Goal: Transaction & Acquisition: Purchase product/service

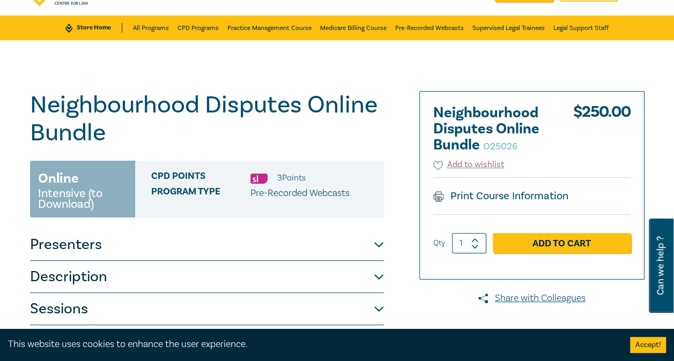
scroll to position [11, 0]
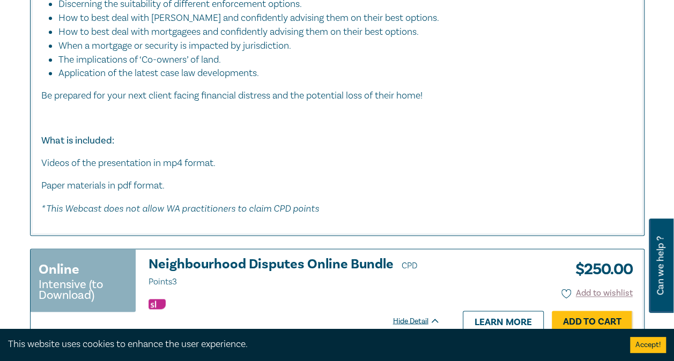
scroll to position [62, 0]
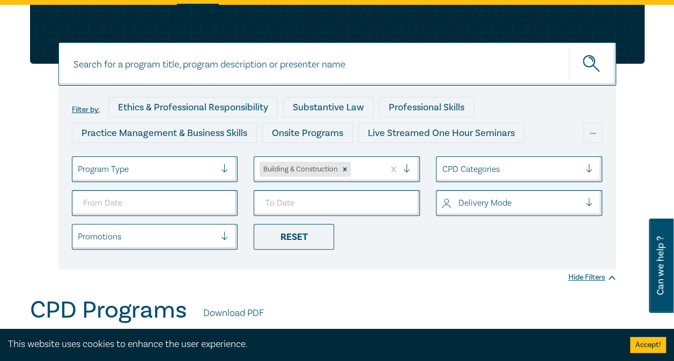
click at [350, 71] on input at bounding box center [337, 63] width 558 height 43
type input "neighbour"
click at [569, 48] on button "submit" at bounding box center [592, 64] width 47 height 33
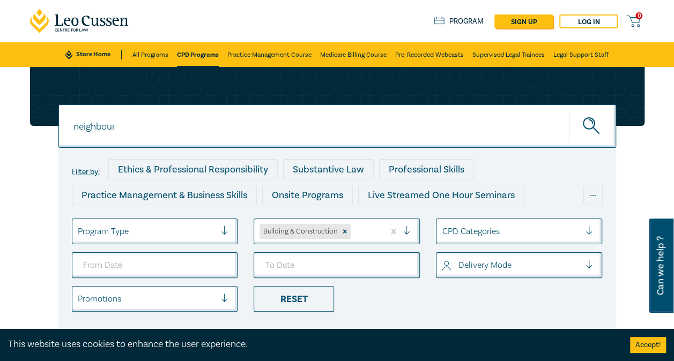
click at [586, 138] on button "submit" at bounding box center [592, 126] width 47 height 33
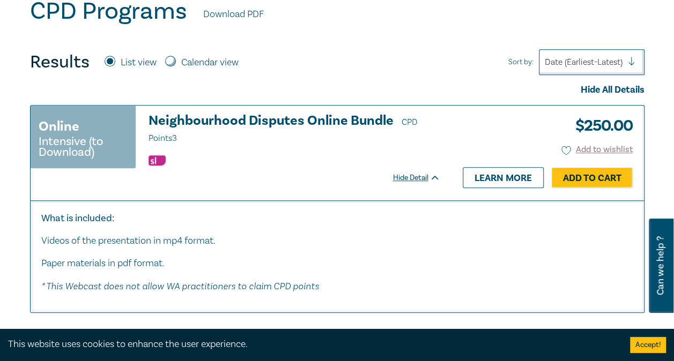
scroll to position [360, 0]
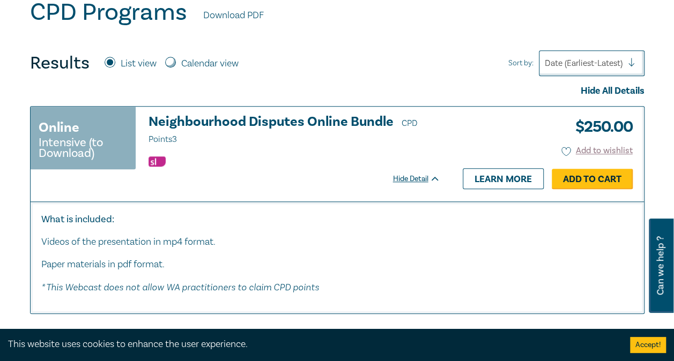
click at [598, 171] on link "Add to Cart" at bounding box center [592, 179] width 81 height 20
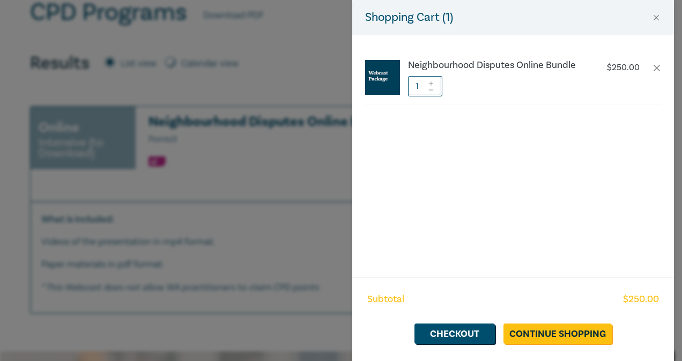
click at [273, 214] on div "Shopping Cart ( 1 ) Neighbourhood Disputes Online Bundle $ 250.00 1 Subtotal $ …" at bounding box center [341, 180] width 682 height 361
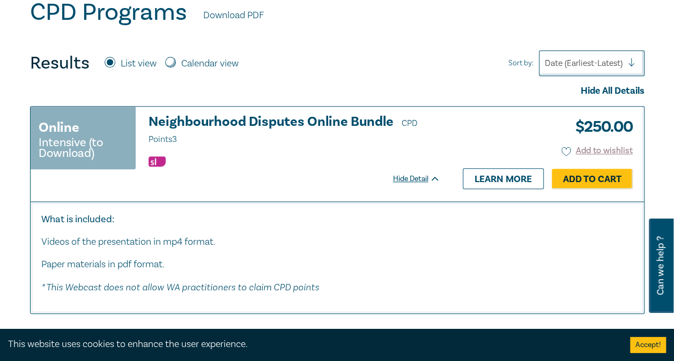
click at [368, 121] on h3 "Neighbourhood Disputes Online Bundle CPD Points 3" at bounding box center [294, 131] width 292 height 32
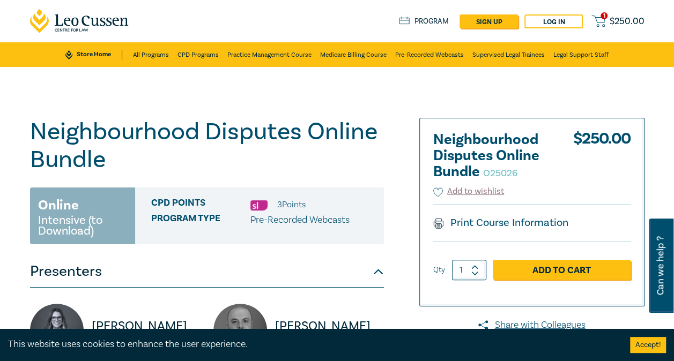
click at [258, 133] on h1 "Neighbourhood Disputes Online Bundle O25026" at bounding box center [207, 146] width 354 height 56
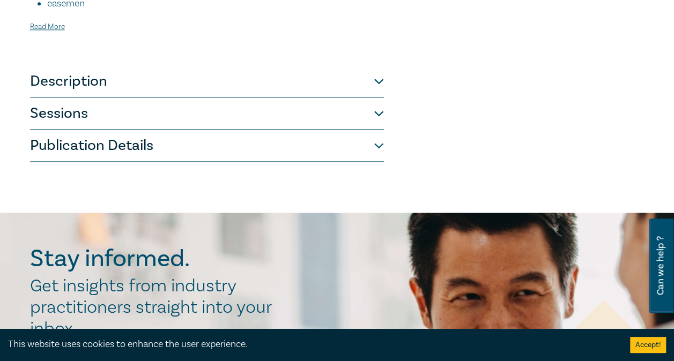
scroll to position [643, 0]
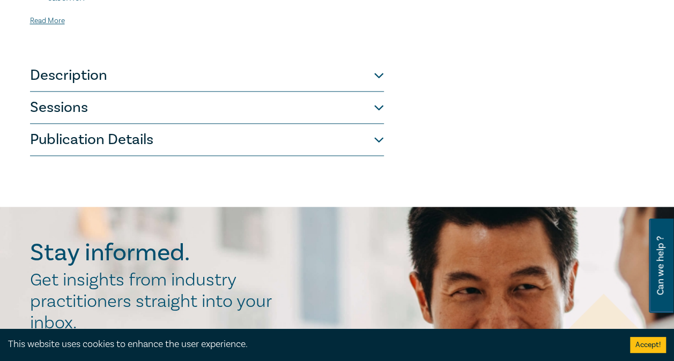
click at [265, 66] on button "Description" at bounding box center [207, 76] width 354 height 32
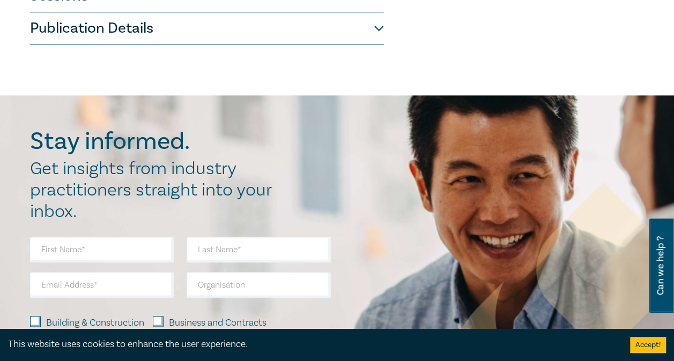
scroll to position [423, 0]
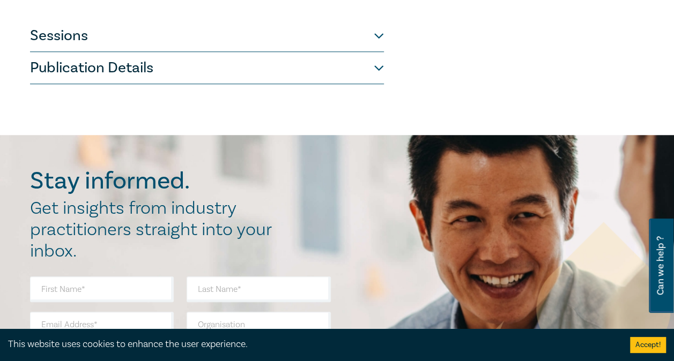
click at [179, 33] on button "Sessions" at bounding box center [207, 36] width 354 height 32
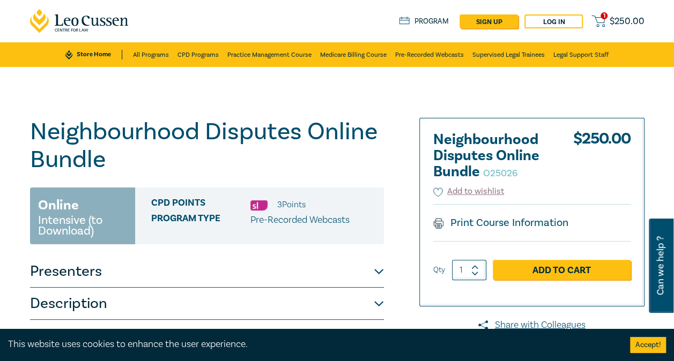
scroll to position [0, 0]
click at [547, 267] on link "Add to Cart" at bounding box center [562, 270] width 138 height 20
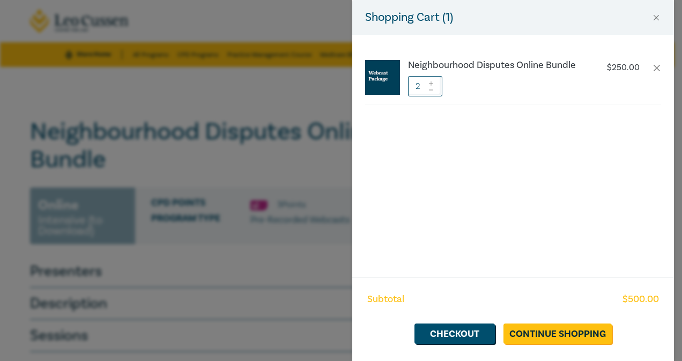
click at [430, 92] on div at bounding box center [431, 86] width 8 height 20
click at [431, 92] on span at bounding box center [431, 89] width 8 height 6
click at [471, 331] on link "Checkout" at bounding box center [454, 334] width 80 height 20
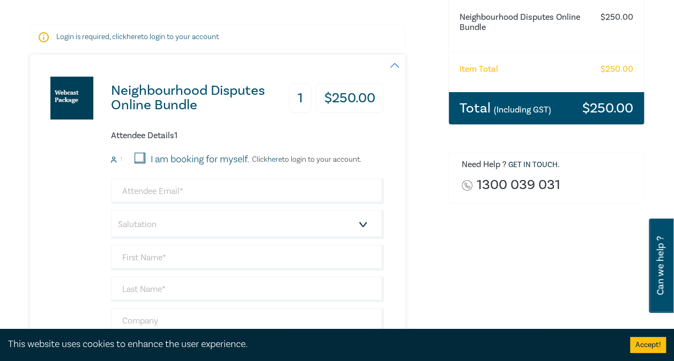
scroll to position [229, 0]
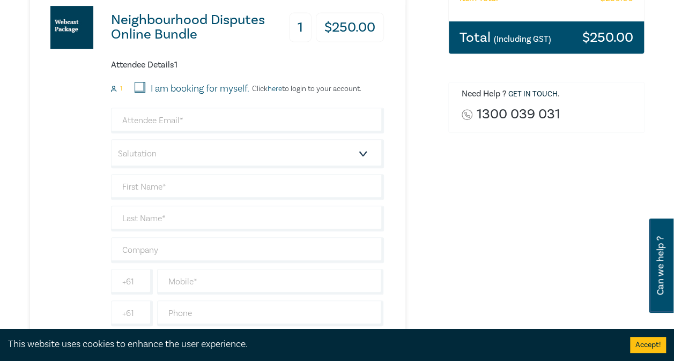
click at [279, 92] on link "here" at bounding box center [274, 89] width 14 height 10
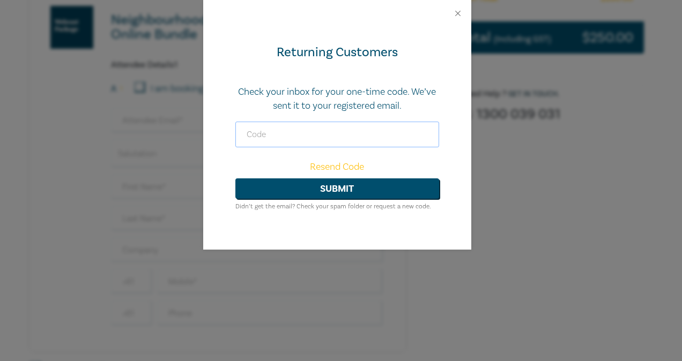
click at [291, 135] on input "text" at bounding box center [337, 135] width 204 height 26
click at [456, 16] on div at bounding box center [337, 13] width 268 height 27
click at [456, 16] on button "Close" at bounding box center [458, 14] width 10 height 10
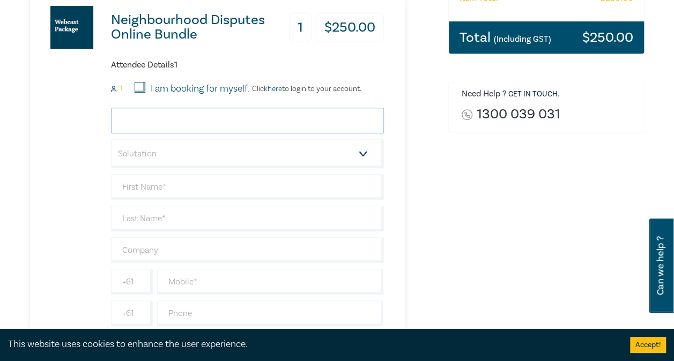
click at [168, 122] on input "email" at bounding box center [247, 121] width 273 height 26
click at [144, 90] on input "I am booking for myself." at bounding box center [140, 87] width 11 height 11
checkbox input "true"
click at [143, 127] on input "email" at bounding box center [247, 121] width 273 height 26
type input "[EMAIL_ADDRESS][DOMAIN_NAME]"
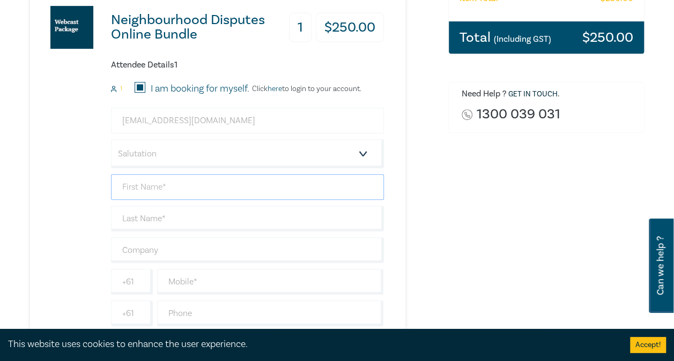
type input "[PERSON_NAME]"
type input "Kladakis"
type input "[PERSON_NAME]"
click at [46, 229] on div "Neighbourhood Disputes Online Bundle 1 $ 250.00 Attendee Details 1 1 I am booki…" at bounding box center [207, 167] width 354 height 367
click at [166, 161] on select "Salutation Mr. Mrs. Ms. Miss Dr. Prof. Other" at bounding box center [247, 153] width 273 height 29
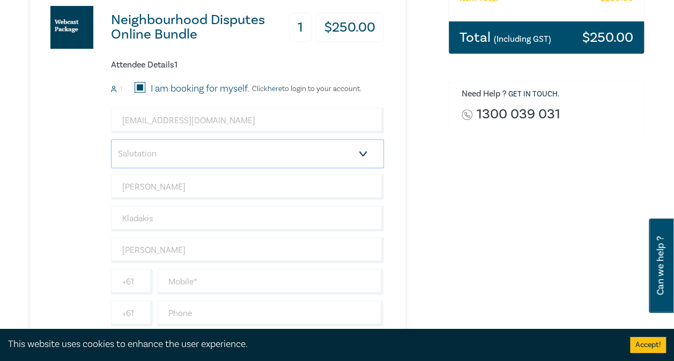
select select "Mr."
click at [111, 139] on select "Salutation Mr. Mrs. Ms. Miss Dr. Prof. Other" at bounding box center [247, 153] width 273 height 29
click at [22, 192] on div "Delivery Option Event Attendance Login is required, click here to login to your…" at bounding box center [337, 163] width 674 height 650
click at [445, 195] on div "Order Neighbourhood Disputes Online Bundle $ 250.00 Item Total $ 250.00 Total (…" at bounding box center [546, 163] width 209 height 558
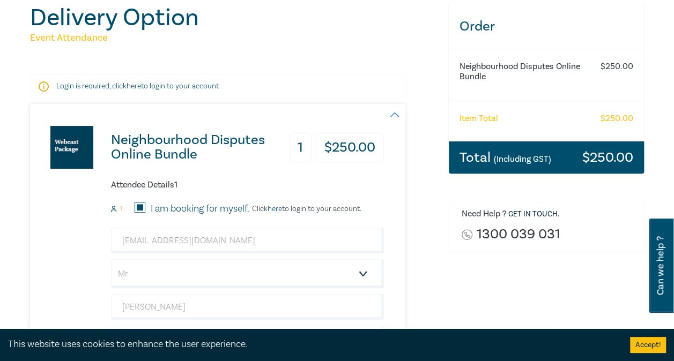
scroll to position [101, 0]
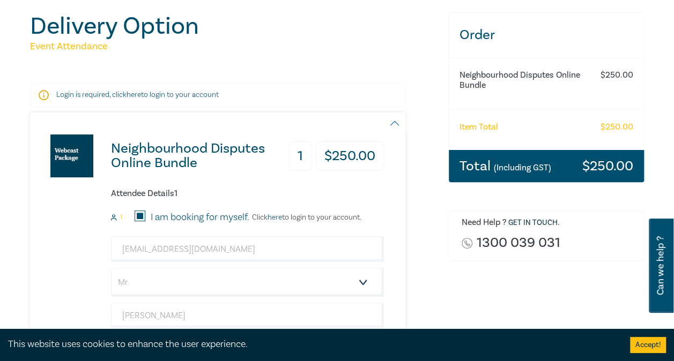
click at [391, 130] on button "button" at bounding box center [394, 123] width 21 height 21
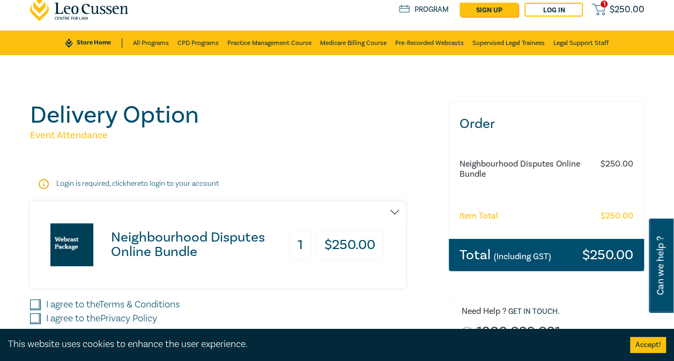
scroll to position [0, 0]
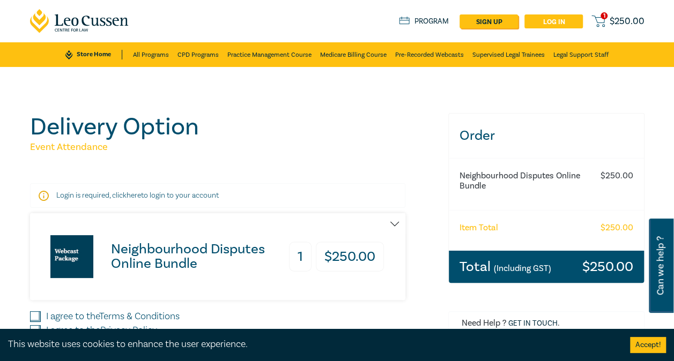
click at [549, 26] on link "Log in" at bounding box center [553, 21] width 58 height 14
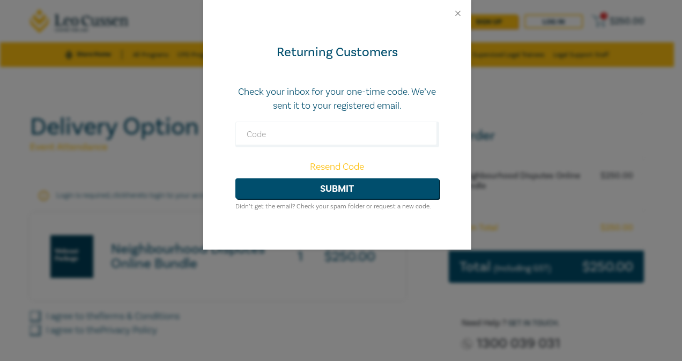
click at [354, 167] on link "Resend Code" at bounding box center [337, 167] width 54 height 12
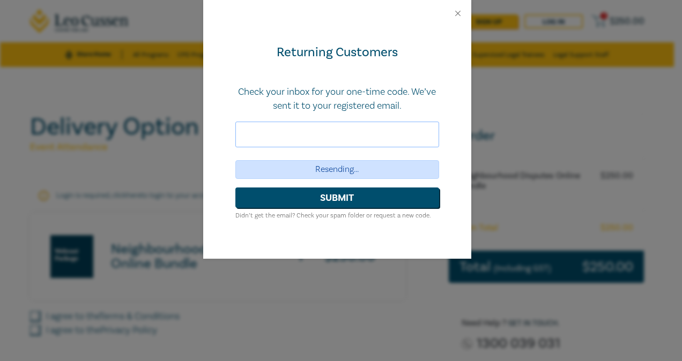
click at [321, 146] on input "text" at bounding box center [337, 135] width 204 height 26
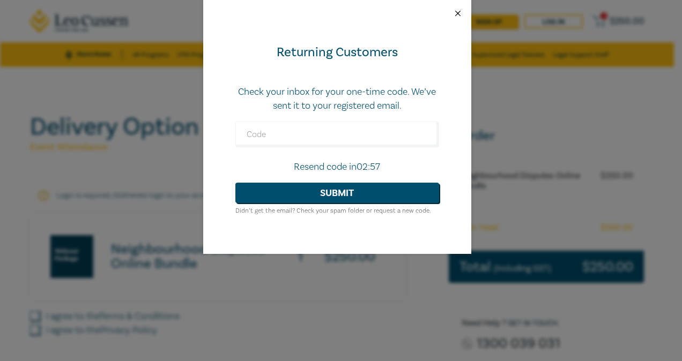
click at [456, 11] on button "Close" at bounding box center [458, 14] width 10 height 10
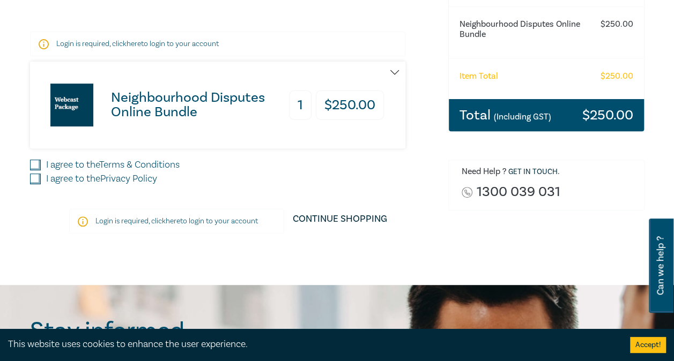
scroll to position [154, 0]
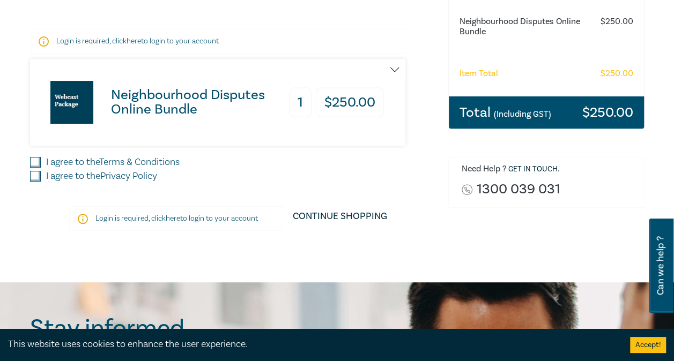
click at [192, 136] on div "Neighbourhood Disputes Online Bundle 1 $ 250.00 Attendee Details 1 1 I am booki…" at bounding box center [207, 102] width 354 height 87
click at [35, 162] on input "I agree to the Terms & Conditions" at bounding box center [35, 162] width 11 height 11
checkbox input "true"
click at [36, 172] on input "I agree to the Privacy Policy" at bounding box center [35, 176] width 11 height 11
checkbox input "true"
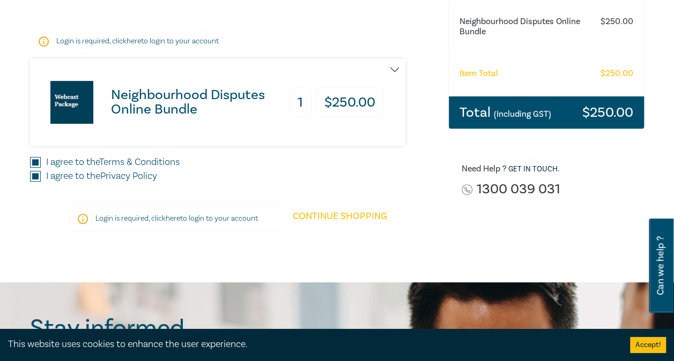
click at [323, 210] on link "Continue Shopping" at bounding box center [340, 221] width 112 height 30
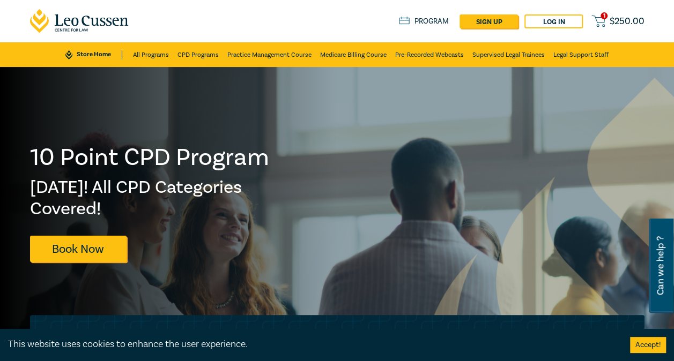
click at [607, 15] on span "1" at bounding box center [603, 15] width 7 height 7
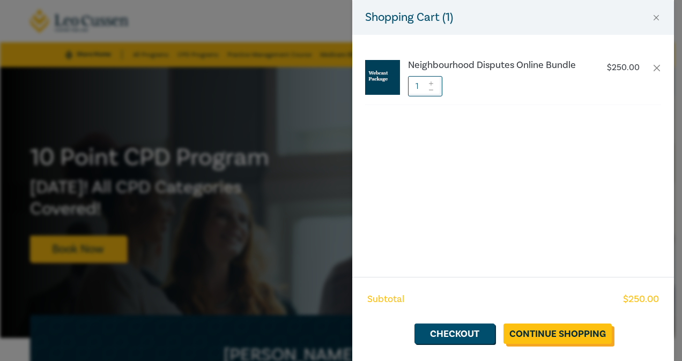
click at [561, 325] on link "Continue Shopping" at bounding box center [557, 334] width 108 height 20
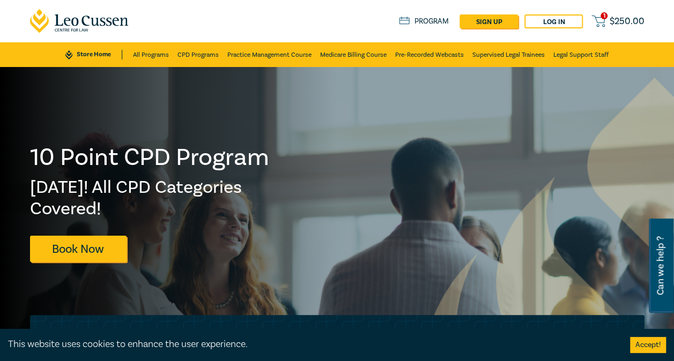
click at [625, 22] on span "$ 250.00" at bounding box center [627, 22] width 35 height 10
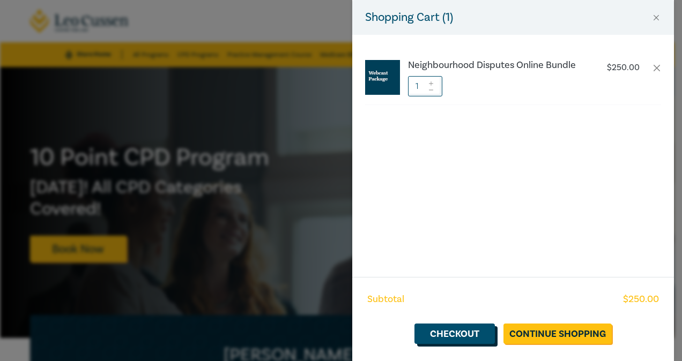
click at [475, 328] on link "Checkout" at bounding box center [454, 334] width 80 height 20
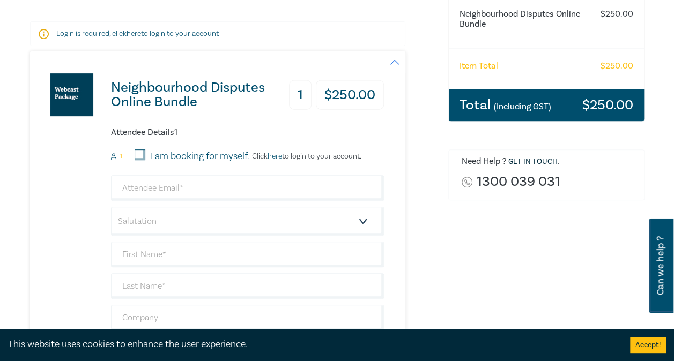
scroll to position [168, 0]
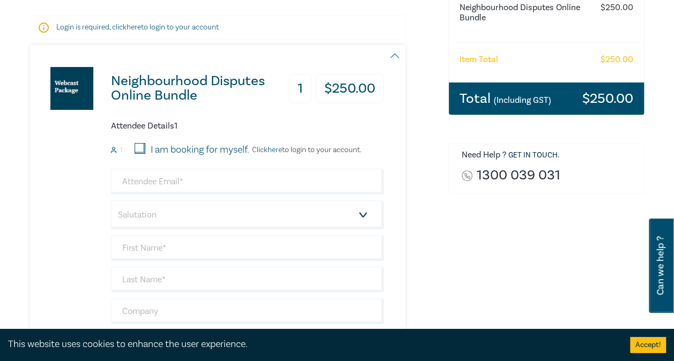
click at [145, 150] on div "I am booking for myself." at bounding box center [192, 150] width 115 height 14
click at [140, 147] on input "I am booking for myself." at bounding box center [140, 148] width 11 height 11
checkbox input "true"
click at [141, 172] on input "email" at bounding box center [247, 182] width 273 height 26
type input "[EMAIL_ADDRESS][DOMAIN_NAME]"
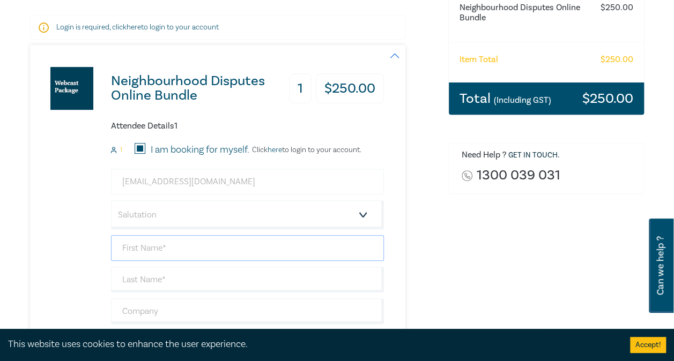
type input "[PERSON_NAME]"
type input "Kladakis"
type input "[PERSON_NAME]"
click at [63, 250] on div "Neighbourhood Disputes Online Bundle 1 $ 250.00 Attendee Details 1 1 I am booki…" at bounding box center [207, 228] width 354 height 367
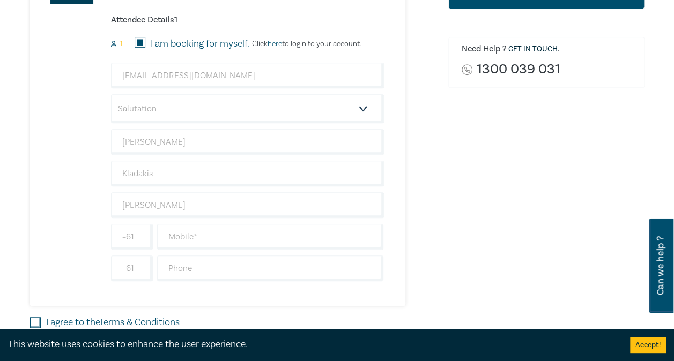
scroll to position [276, 0]
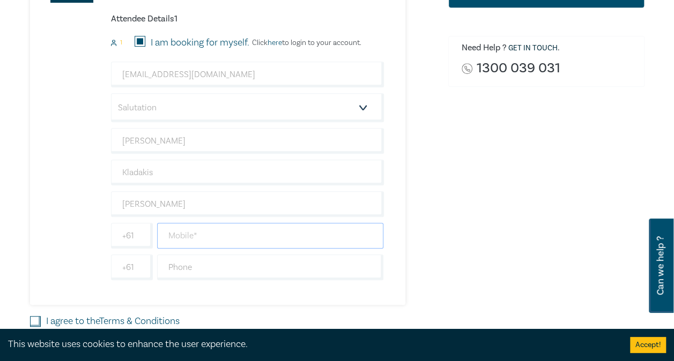
click at [205, 244] on input "text" at bounding box center [270, 236] width 227 height 26
click at [173, 236] on input "0451984970" at bounding box center [270, 236] width 227 height 26
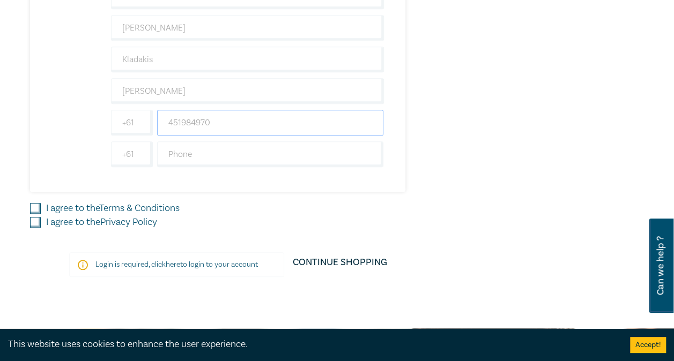
scroll to position [397, 0]
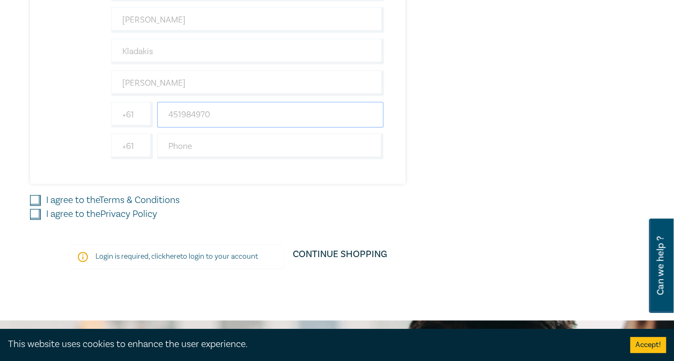
type input "451984970"
click at [31, 201] on input "I agree to the Terms & Conditions" at bounding box center [35, 200] width 11 height 11
checkbox input "true"
click at [31, 211] on input "I agree to the Privacy Policy" at bounding box center [35, 214] width 11 height 11
checkbox input "true"
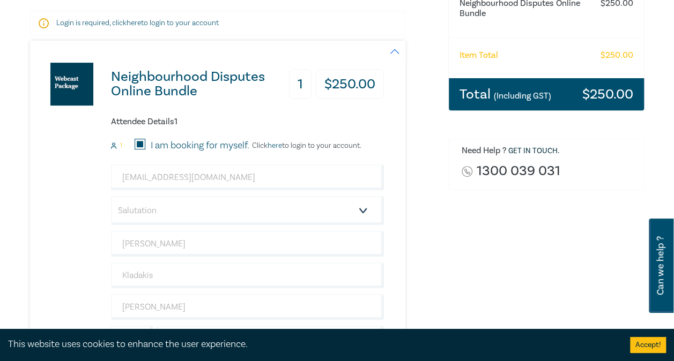
scroll to position [170, 0]
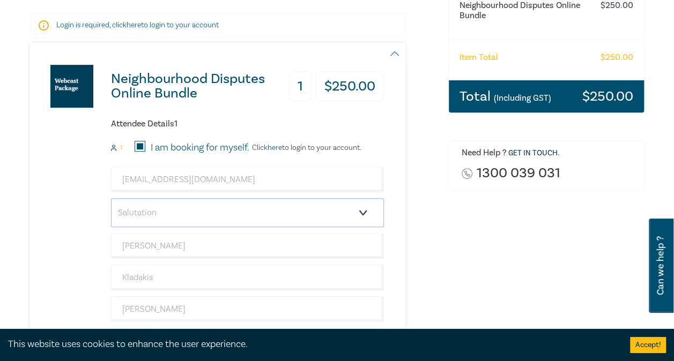
click at [315, 218] on select "Salutation Mr. Mrs. Ms. Miss Dr. Prof. Other" at bounding box center [247, 212] width 273 height 29
select select "Mr."
click at [111, 198] on select "Salutation Mr. Mrs. Ms. Miss Dr. Prof. Other" at bounding box center [247, 212] width 273 height 29
click at [62, 203] on div "Neighbourhood Disputes Online Bundle 1 $ 250.00 Attendee Details 1 1 I am booki…" at bounding box center [207, 226] width 354 height 367
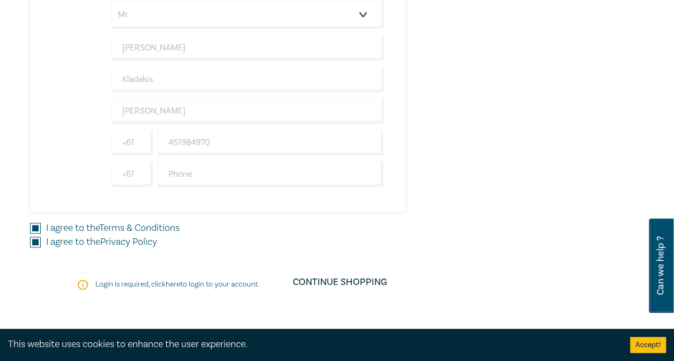
scroll to position [385, 0]
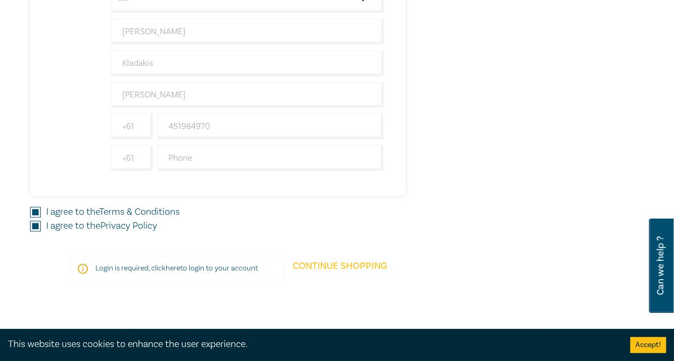
click at [340, 266] on link "Continue Shopping" at bounding box center [340, 271] width 112 height 30
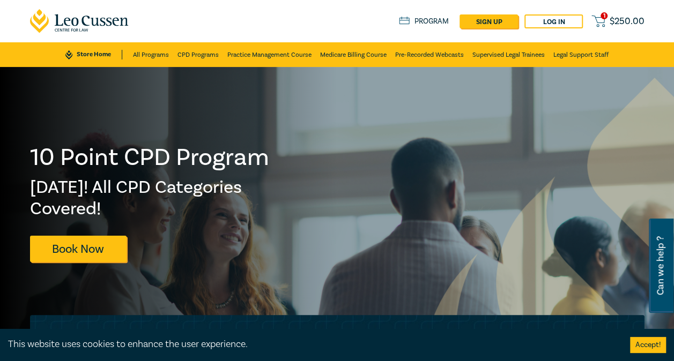
click at [606, 17] on span "1" at bounding box center [603, 15] width 7 height 7
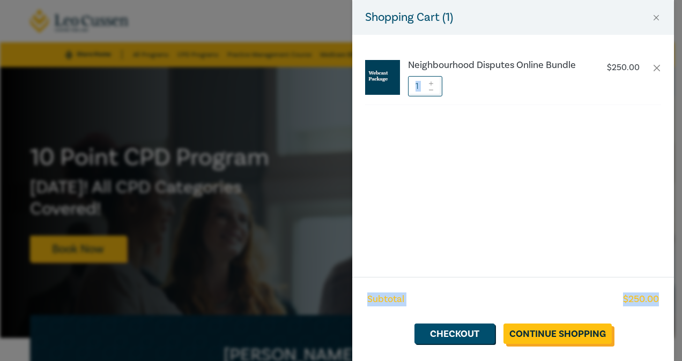
drag, startPoint x: 622, startPoint y: 123, endPoint x: 608, endPoint y: 337, distance: 213.8
click at [608, 337] on div "Shopping Cart ( 1 ) Neighbourhood Disputes Online Bundle $ 250.00 1 Subtotal $ …" at bounding box center [513, 180] width 322 height 361
click at [457, 339] on link "Checkout" at bounding box center [454, 334] width 80 height 20
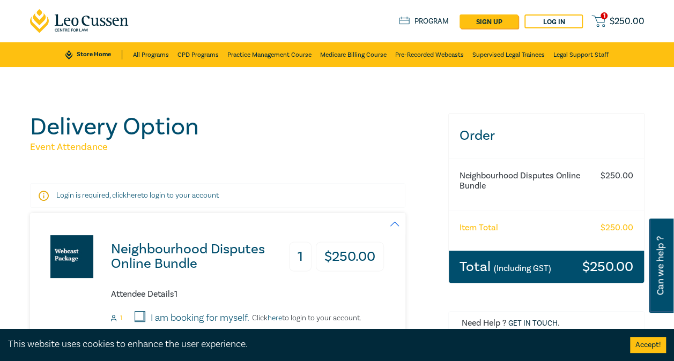
click at [159, 199] on p "Login is required, click here to login to your account" at bounding box center [217, 195] width 323 height 11
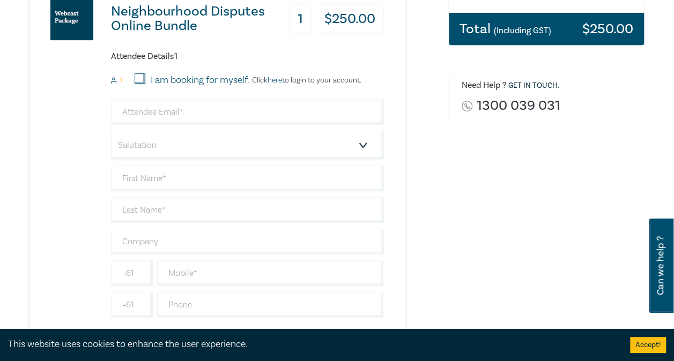
scroll to position [214, 0]
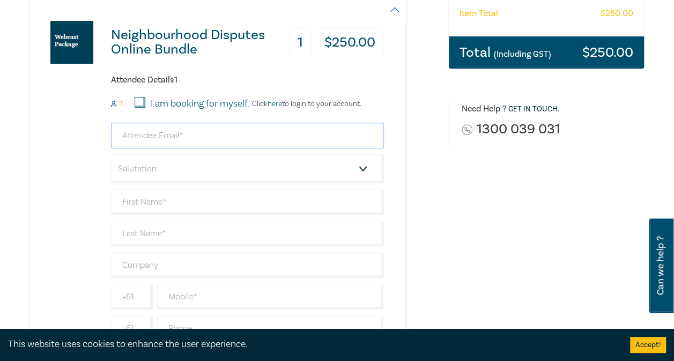
click at [164, 138] on input "email" at bounding box center [247, 136] width 273 height 26
type input "[EMAIL_ADDRESS][DOMAIN_NAME]"
type input "[PERSON_NAME]"
type input "Kladakis"
type input "[PERSON_NAME]"
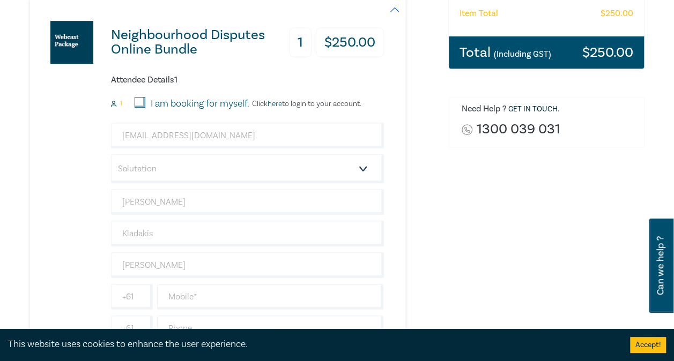
click at [58, 213] on div "Neighbourhood Disputes Online Bundle 1 $ 250.00 Attendee Details 1 1 I am booki…" at bounding box center [207, 182] width 354 height 367
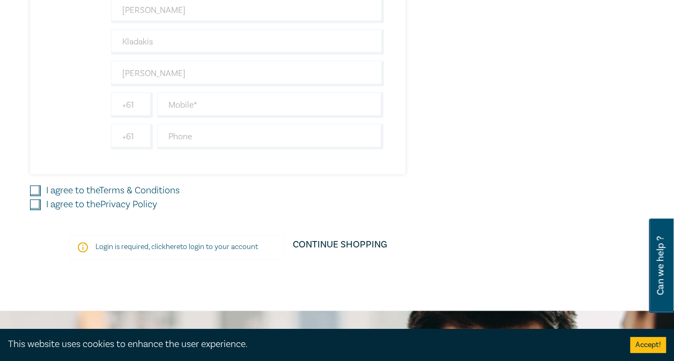
scroll to position [407, 0]
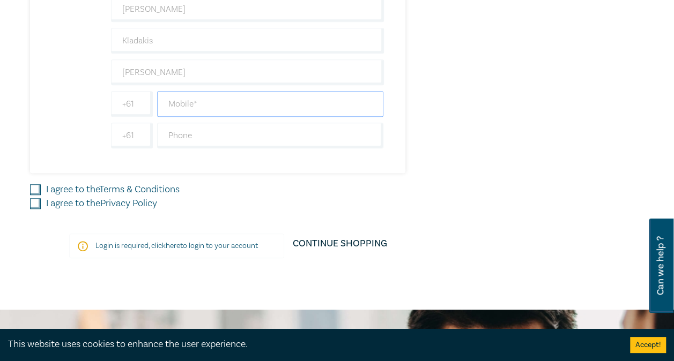
click at [189, 110] on input "text" at bounding box center [270, 104] width 227 height 26
type input "0451984970"
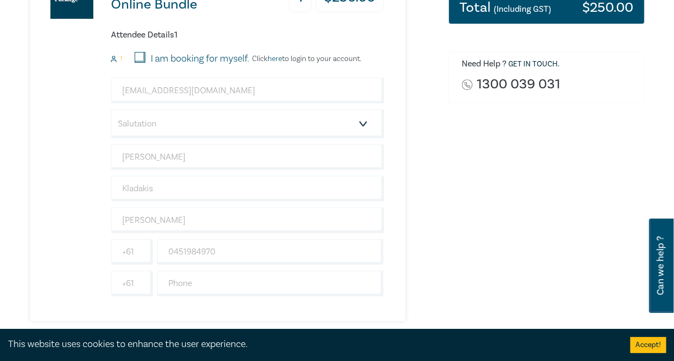
scroll to position [257, 0]
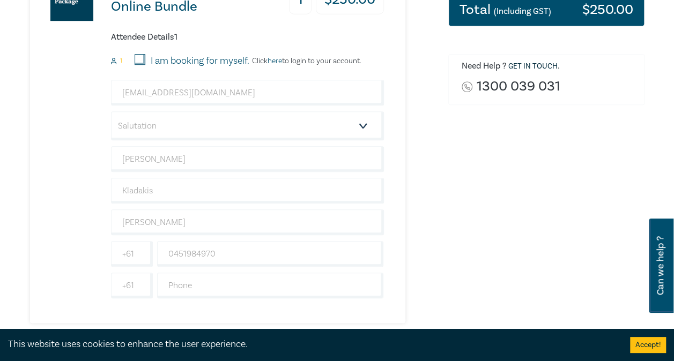
click at [136, 58] on input "I am booking for myself." at bounding box center [140, 59] width 11 height 11
checkbox input "true"
click at [76, 107] on div "Neighbourhood Disputes Online Bundle 1 $ 250.00 Attendee Details 1 1 I am booki…" at bounding box center [207, 139] width 354 height 367
click at [279, 61] on link "here" at bounding box center [274, 61] width 14 height 10
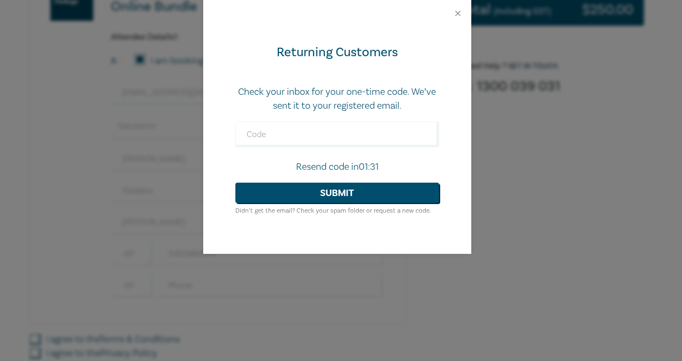
click at [410, 60] on div "Returning Customers" at bounding box center [337, 52] width 204 height 17
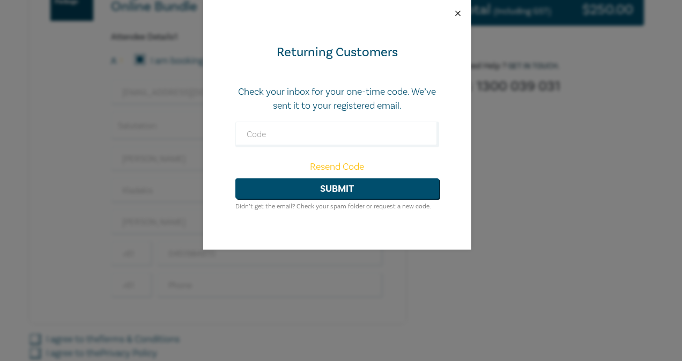
click at [458, 9] on button "Close" at bounding box center [458, 14] width 10 height 10
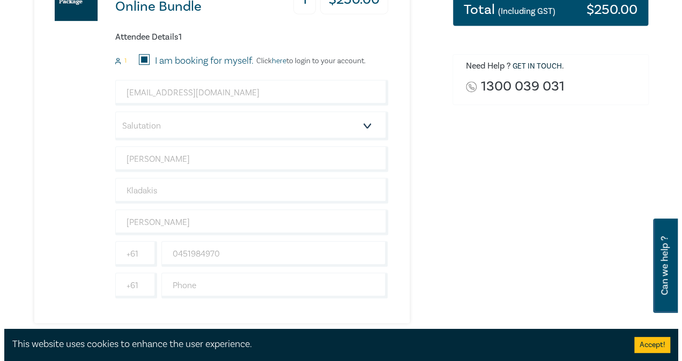
scroll to position [0, 0]
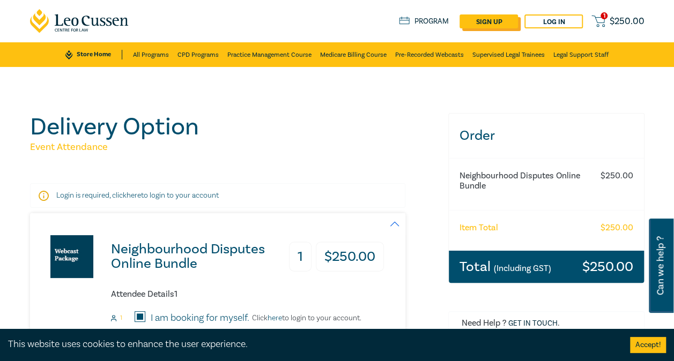
click at [507, 19] on link "sign up" at bounding box center [488, 21] width 58 height 14
select select "AU"
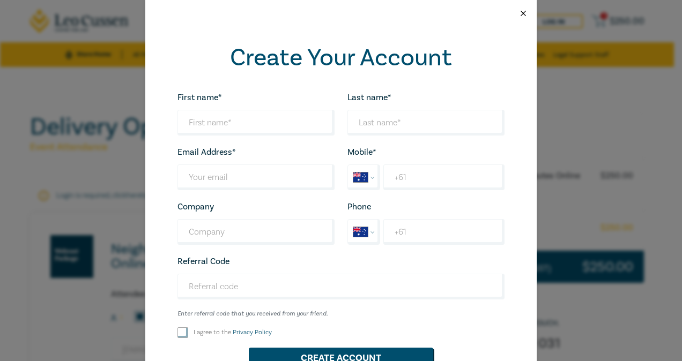
click at [521, 12] on button "Close" at bounding box center [523, 14] width 10 height 10
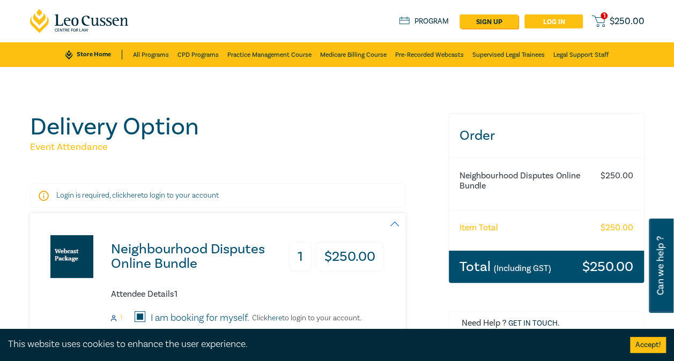
click at [553, 18] on link "Log in" at bounding box center [553, 21] width 58 height 14
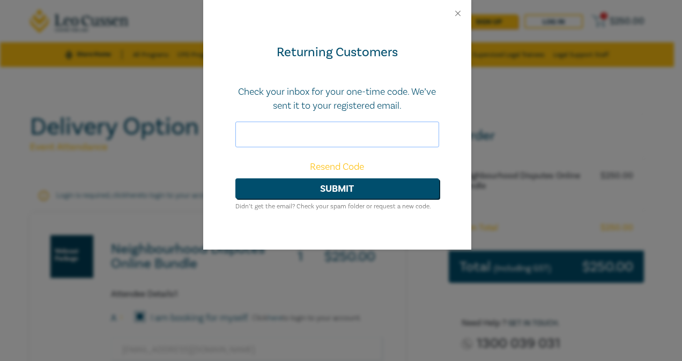
click at [300, 137] on input "text" at bounding box center [337, 135] width 204 height 26
click at [306, 182] on button "Submit" at bounding box center [337, 189] width 204 height 20
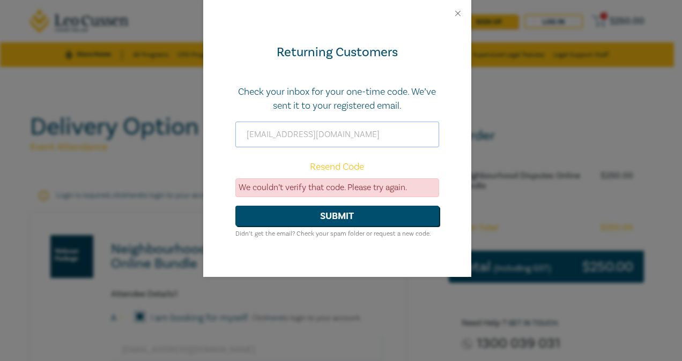
click at [353, 136] on input "[EMAIL_ADDRESS][DOMAIN_NAME]" at bounding box center [337, 135] width 204 height 26
type input "a"
paste input "LEOFAMILYCPD"
type input "L"
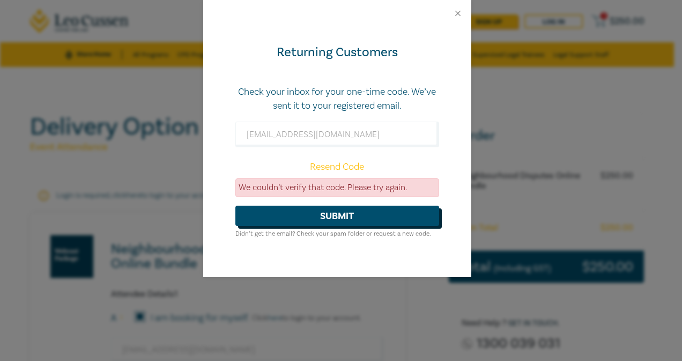
click at [342, 223] on button "Submit" at bounding box center [337, 216] width 204 height 20
drag, startPoint x: 371, startPoint y: 140, endPoint x: 82, endPoint y: 21, distance: 312.5
click at [82, 21] on div "Returning Customers Check your inbox for your one-time code. We’ve sent it to y…" at bounding box center [341, 180] width 682 height 361
type input "0"
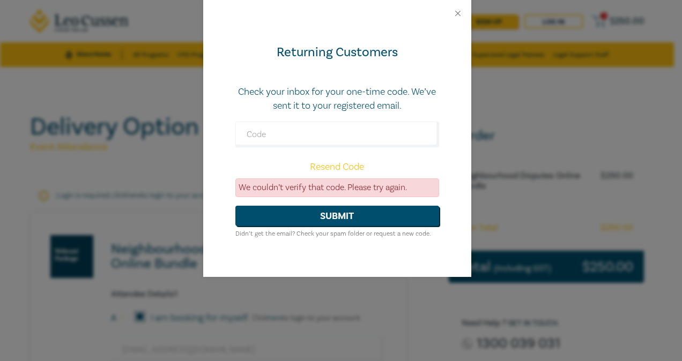
click at [340, 168] on link "Resend Code" at bounding box center [337, 167] width 54 height 12
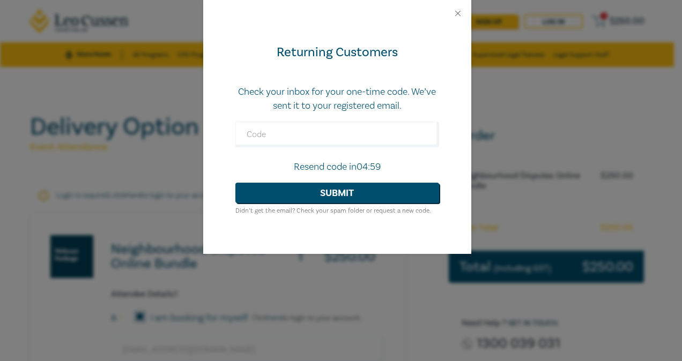
click at [391, 216] on form "Check your inbox for your one-time code. We’ve sent it to your registered email…" at bounding box center [337, 151] width 204 height 132
click at [317, 137] on input "text" at bounding box center [337, 135] width 204 height 26
paste input "541018"
type input "541018"
click at [317, 195] on button "Submit" at bounding box center [337, 193] width 204 height 20
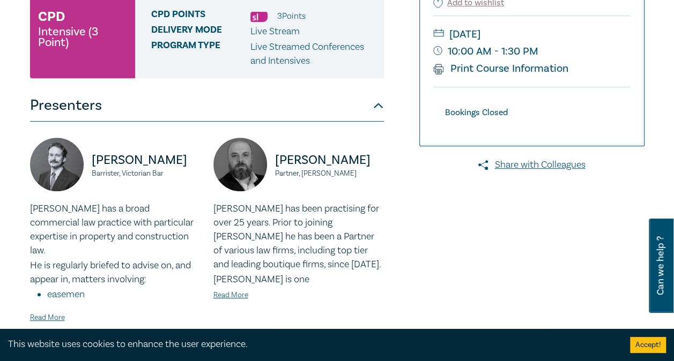
scroll to position [64, 0]
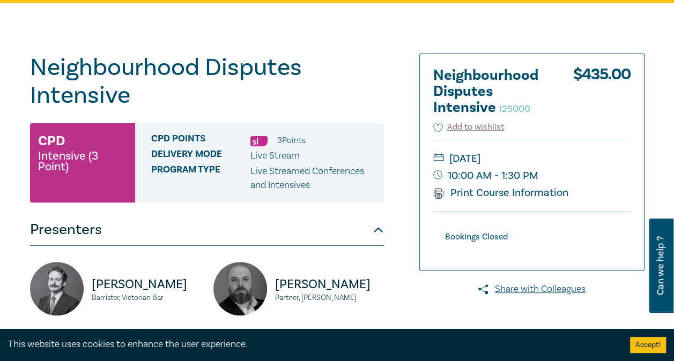
click at [463, 91] on h2 "Neighbourhood Disputes Intensive I25000" at bounding box center [492, 92] width 118 height 48
click at [374, 233] on button "Presenters" at bounding box center [207, 230] width 354 height 32
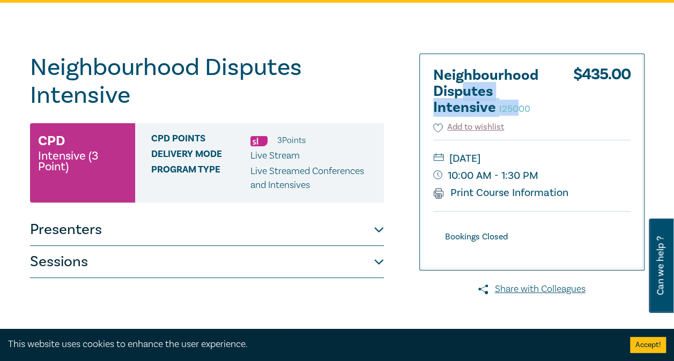
drag, startPoint x: 461, startPoint y: 92, endPoint x: 515, endPoint y: 116, distance: 59.1
click at [515, 116] on div "Neighbourhood Disputes Intensive I25000 $ 435.00" at bounding box center [531, 95] width 197 height 54
click at [510, 109] on small "I25000" at bounding box center [514, 109] width 31 height 12
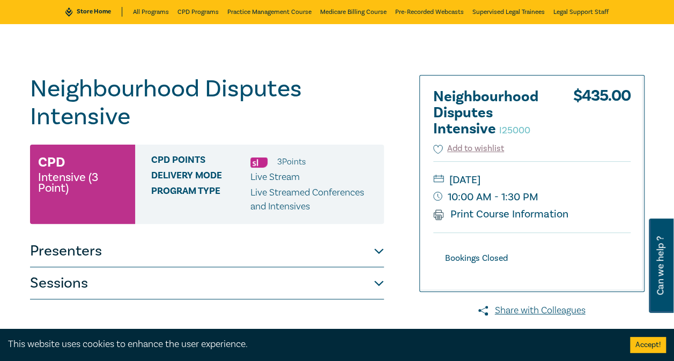
scroll to position [0, 0]
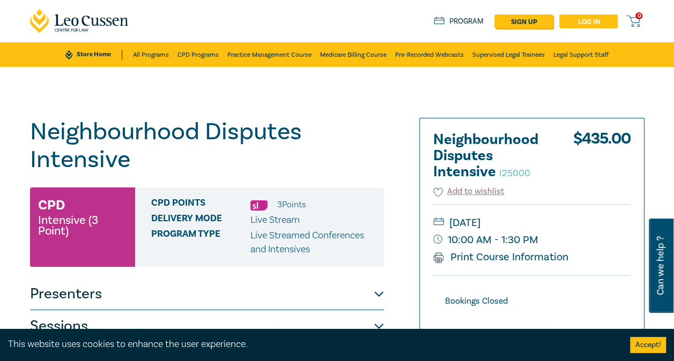
click at [595, 18] on link "Log in" at bounding box center [588, 21] width 58 height 14
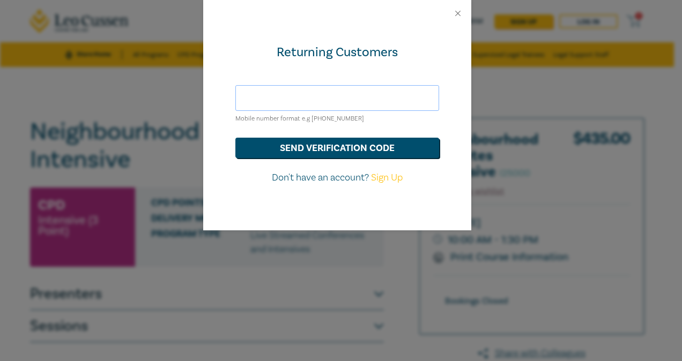
click at [316, 98] on input "text" at bounding box center [337, 98] width 204 height 26
click at [317, 140] on button "send verification code" at bounding box center [337, 148] width 204 height 20
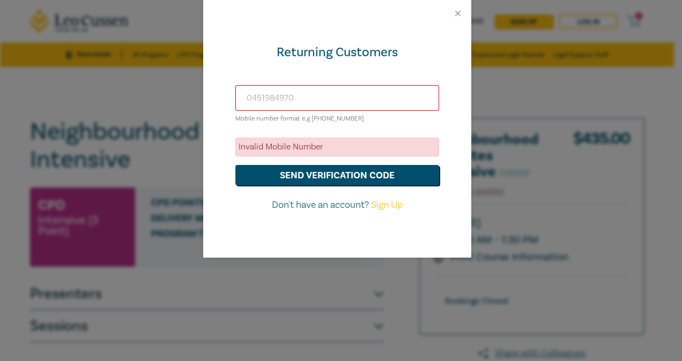
click at [303, 99] on input "0451984970" at bounding box center [337, 98] width 204 height 26
type input "+61451984970"
click at [335, 173] on button "send verification code" at bounding box center [337, 175] width 204 height 20
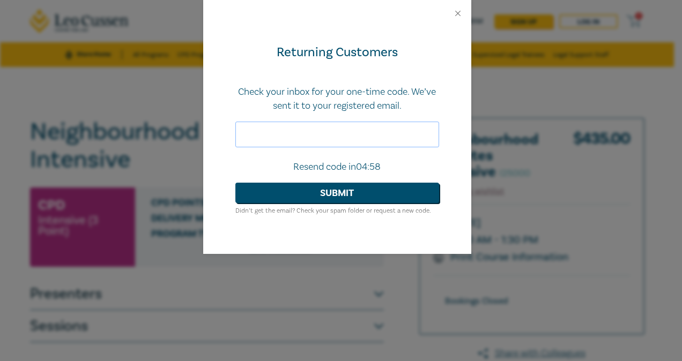
click at [315, 128] on input "text" at bounding box center [337, 135] width 204 height 26
click at [456, 15] on button "Close" at bounding box center [458, 14] width 10 height 10
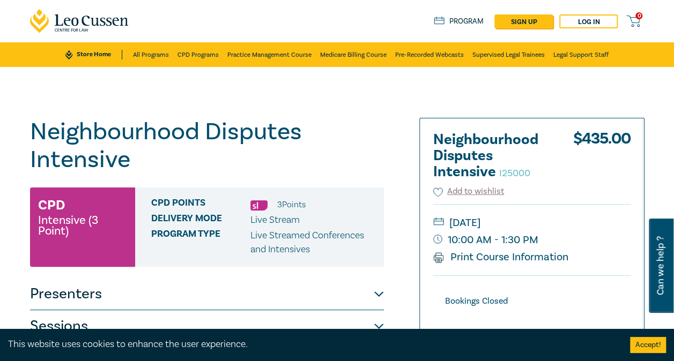
click at [358, 201] on div "CPD Points 3 Point s" at bounding box center [263, 205] width 225 height 14
